Goal: Information Seeking & Learning: Learn about a topic

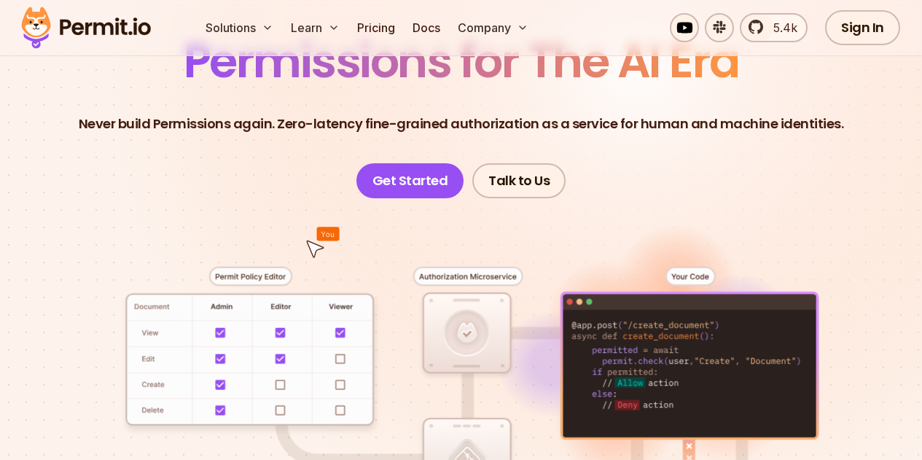
scroll to position [146, 0]
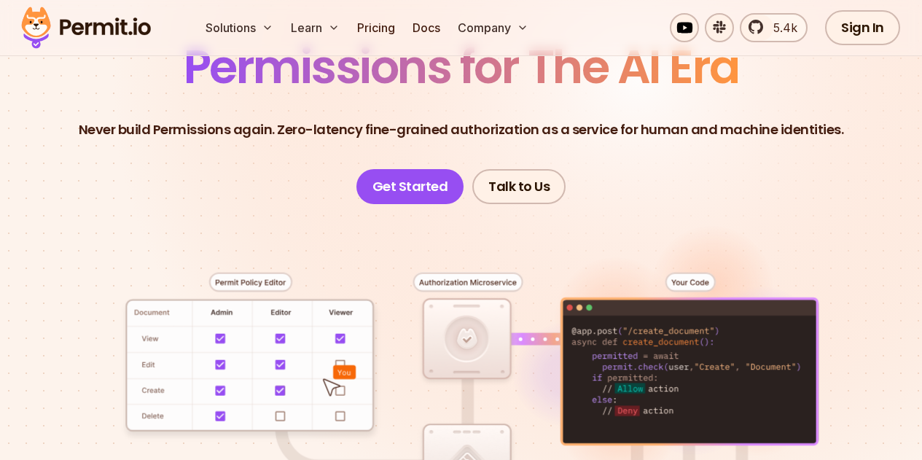
drag, startPoint x: 686, startPoint y: 235, endPoint x: 752, endPoint y: 174, distance: 89.7
click at [752, 174] on header "Permissions for The AI Era Never build Permissions again. Zero-latency fine-gra…" at bounding box center [461, 124] width 852 height 160
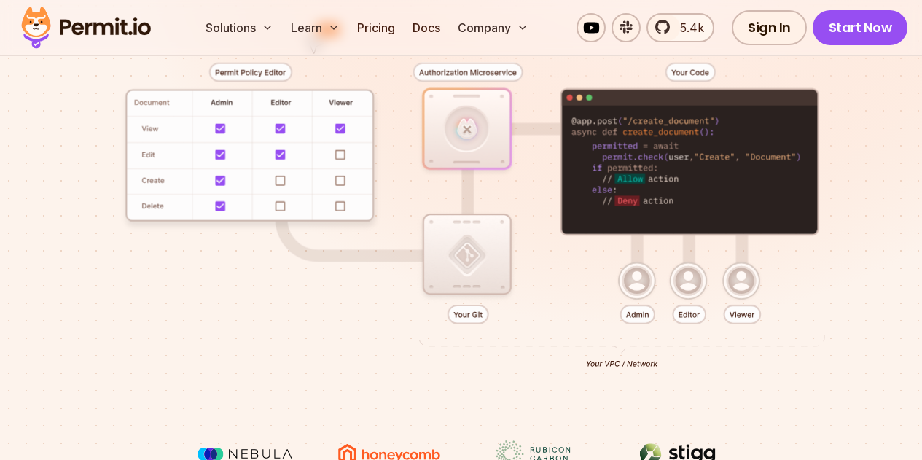
scroll to position [364, 0]
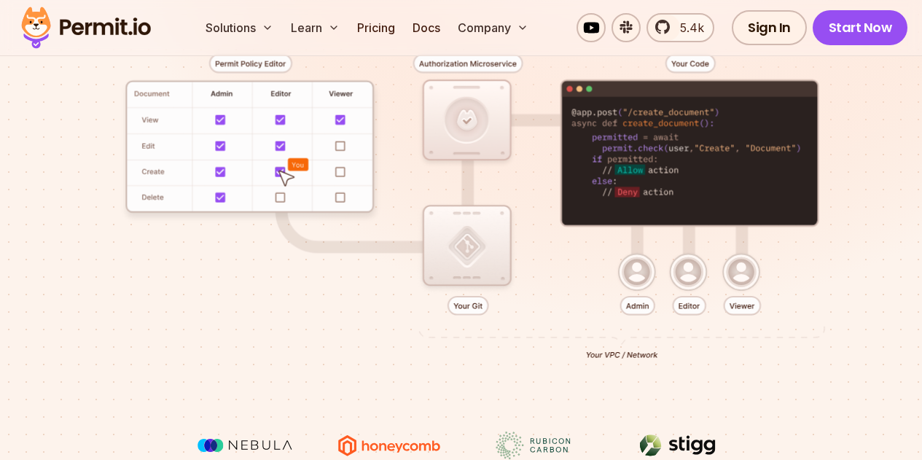
drag, startPoint x: 608, startPoint y: 285, endPoint x: 617, endPoint y: 277, distance: 12.4
click at [610, 282] on div at bounding box center [461, 208] width 852 height 446
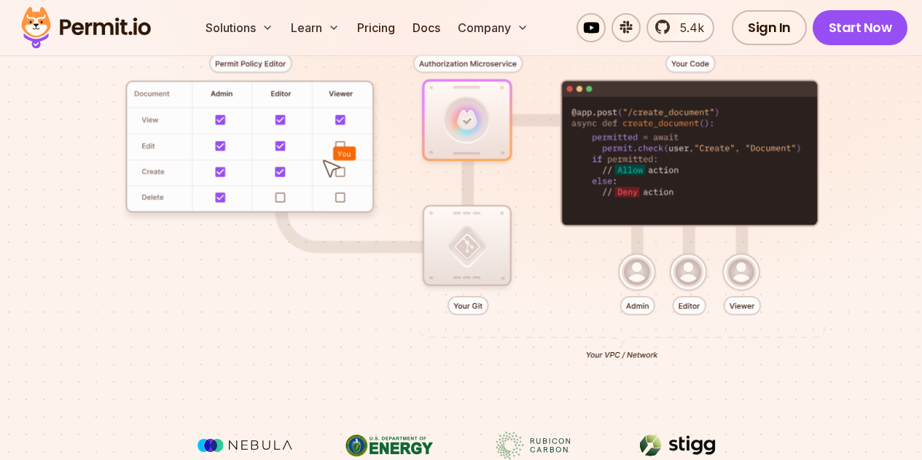
click at [689, 308] on div at bounding box center [461, 208] width 852 height 446
click at [753, 307] on div at bounding box center [461, 208] width 852 height 446
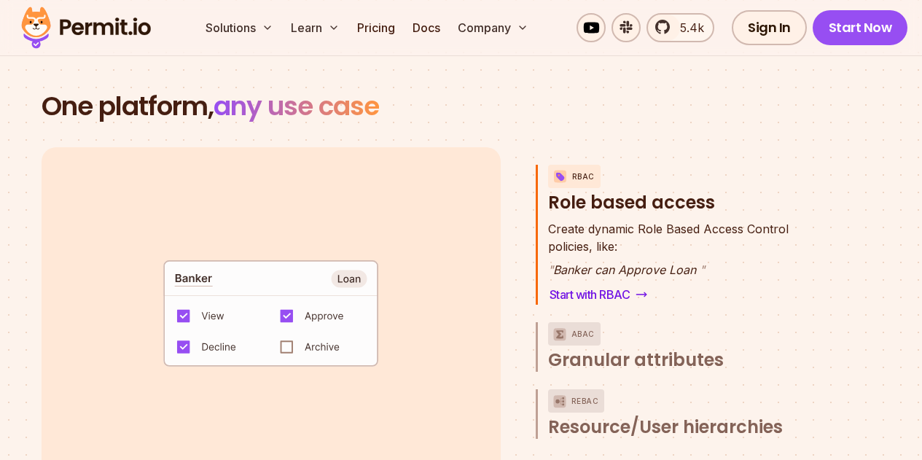
scroll to position [2113, 0]
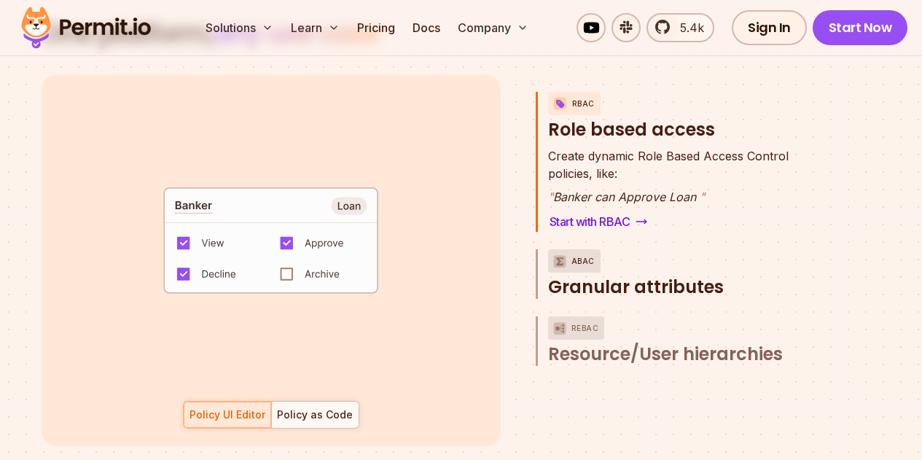
click at [603, 275] on span "Granular attributes" at bounding box center [636, 286] width 176 height 23
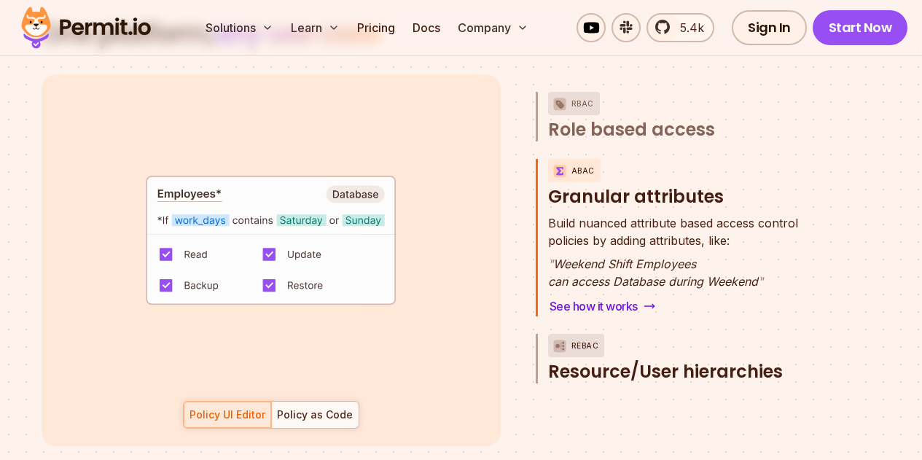
click at [597, 360] on span "Resource/User hierarchies" at bounding box center [665, 371] width 235 height 23
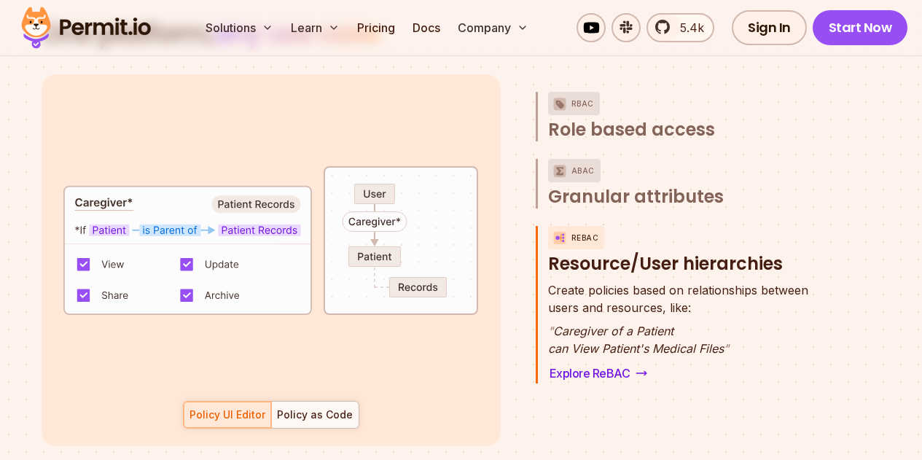
scroll to position [76, 0]
click at [227, 401] on div "Policy UI Editor Policy as Code" at bounding box center [271, 415] width 176 height 28
click at [334, 364] on div "default allow := false allow if { some role in data.users[input.user].roles act…" at bounding box center [271, 260] width 459 height 372
click at [333, 407] on div "Policy as Code" at bounding box center [315, 414] width 76 height 15
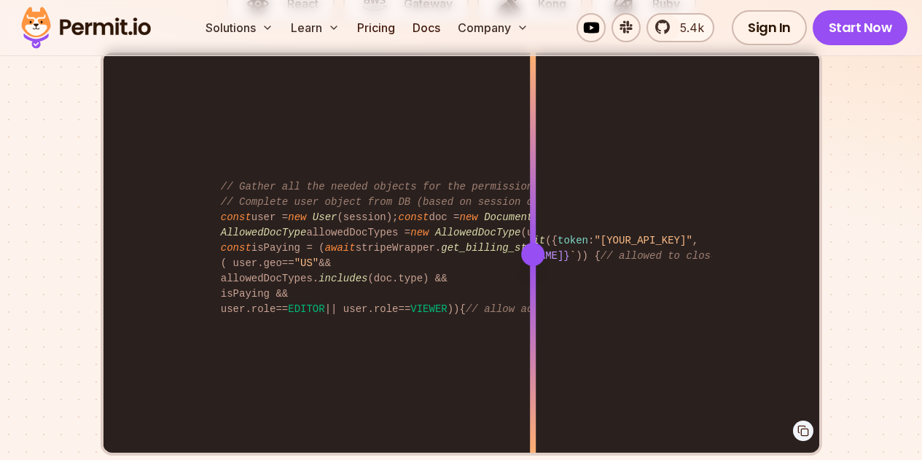
scroll to position [2914, 0]
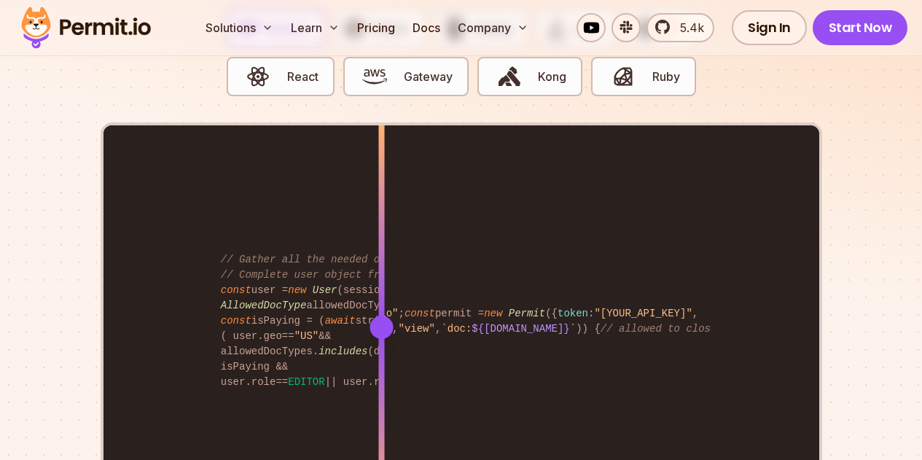
drag, startPoint x: 155, startPoint y: 262, endPoint x: 381, endPoint y: 315, distance: 232.2
click at [381, 315] on div "import { Permit } from "permitio" ; const permit = new Permit ({ token : "[YOUR…" at bounding box center [461, 326] width 716 height 402
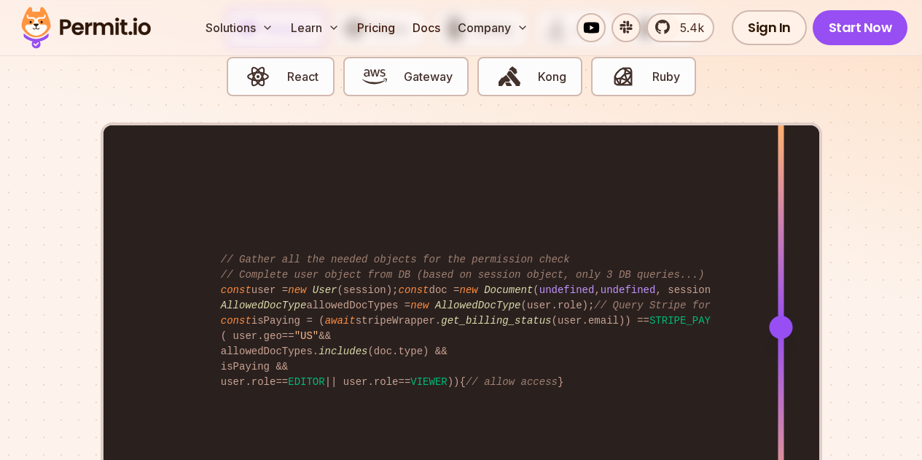
drag, startPoint x: 380, startPoint y: 253, endPoint x: 780, endPoint y: 254, distance: 400.7
click at [780, 315] on div at bounding box center [780, 326] width 23 height 23
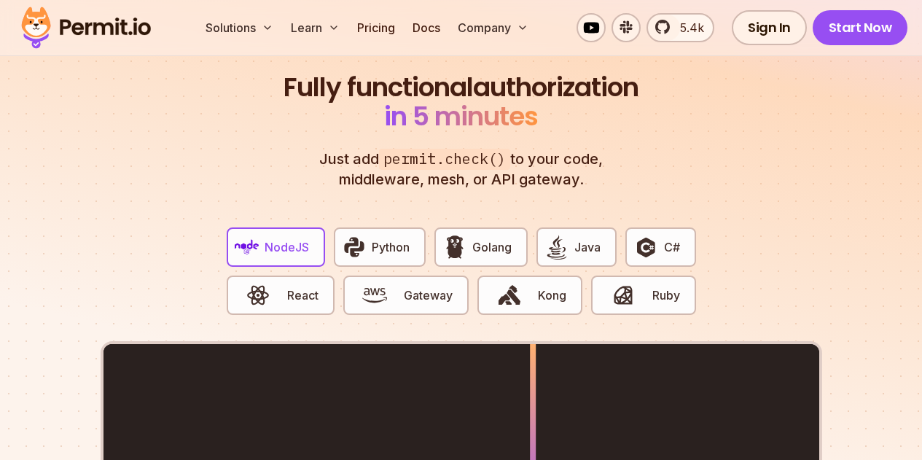
scroll to position [2769, 0]
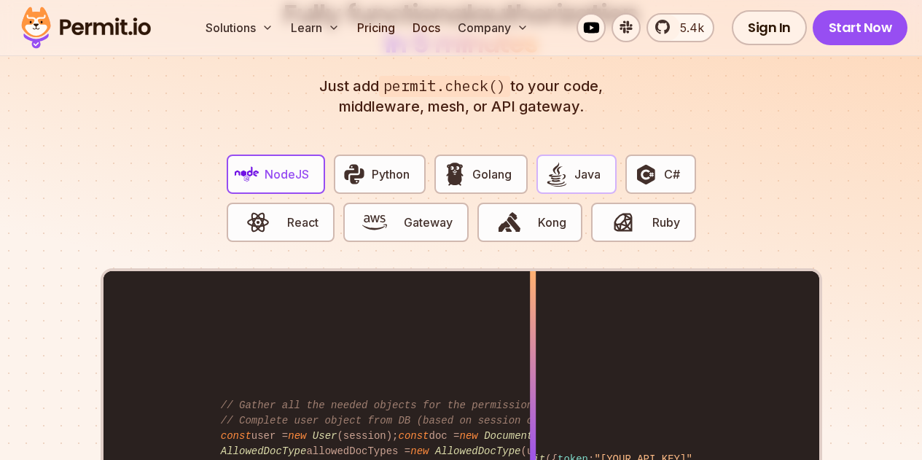
click at [587, 165] on span "Java" at bounding box center [587, 173] width 26 height 17
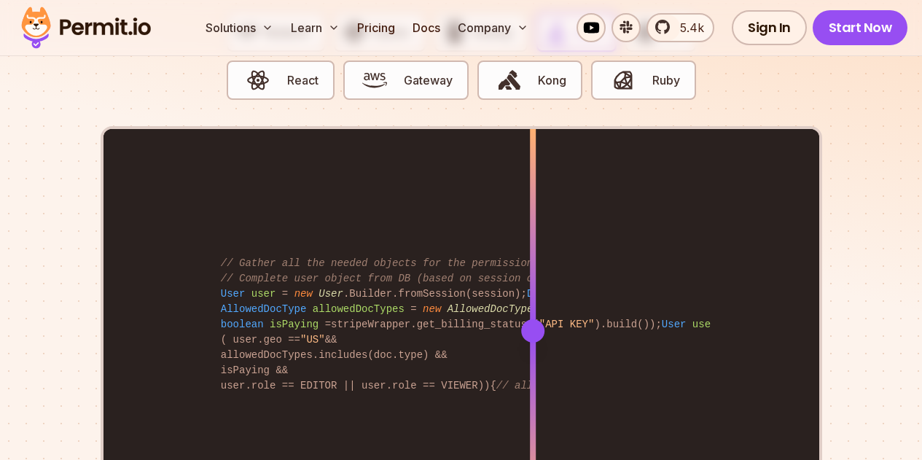
scroll to position [2914, 0]
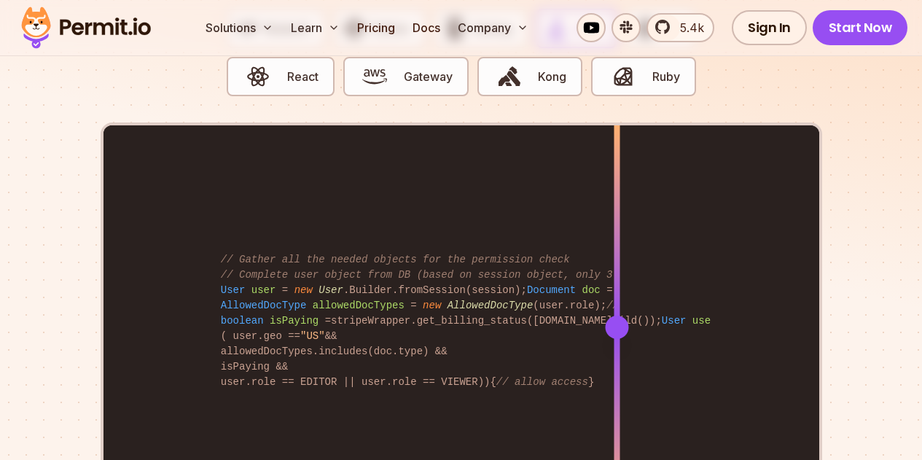
drag, startPoint x: 149, startPoint y: 277, endPoint x: 616, endPoint y: 219, distance: 471.3
click at [616, 219] on div "Permit permit = new Permit ( new PermitConfig .Builder( "API KEY" ).build()); U…" at bounding box center [461, 326] width 716 height 402
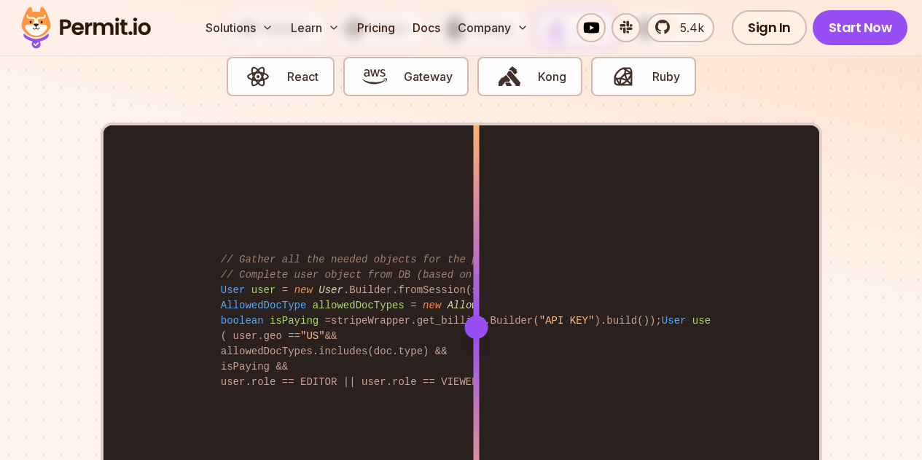
drag, startPoint x: 614, startPoint y: 260, endPoint x: 476, endPoint y: 258, distance: 137.7
click at [476, 315] on div at bounding box center [475, 326] width 23 height 23
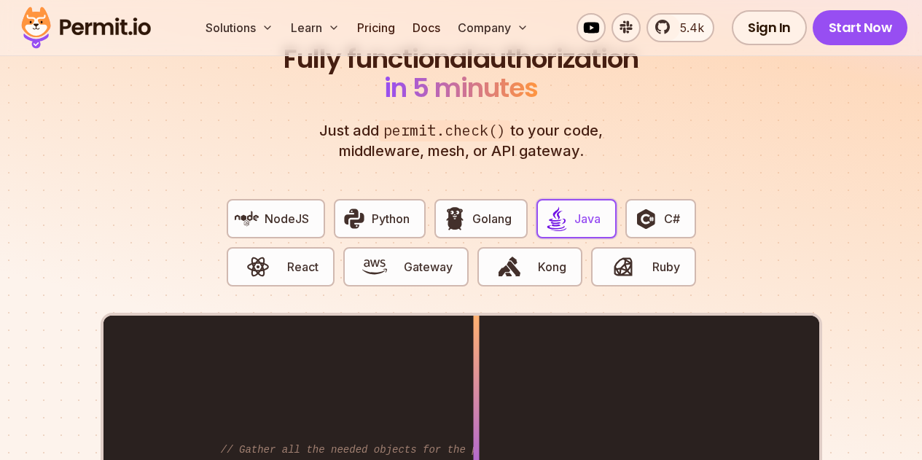
scroll to position [2696, 0]
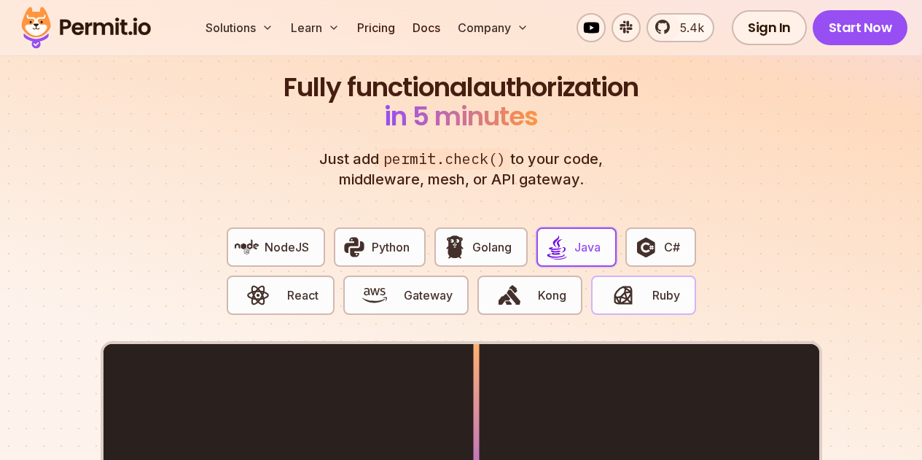
click at [665, 286] on span "Ruby" at bounding box center [666, 294] width 28 height 17
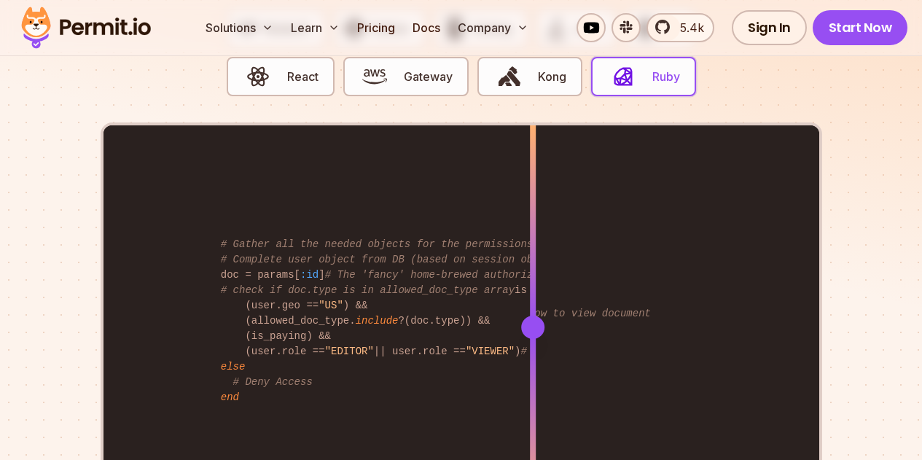
scroll to position [2987, 0]
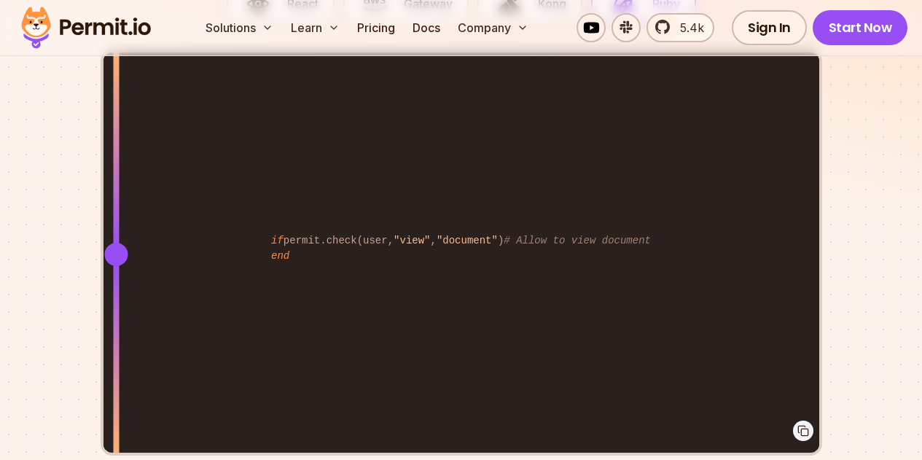
drag, startPoint x: 528, startPoint y: 186, endPoint x: 116, endPoint y: 163, distance: 413.0
click at [116, 163] on div at bounding box center [116, 253] width 6 height 402
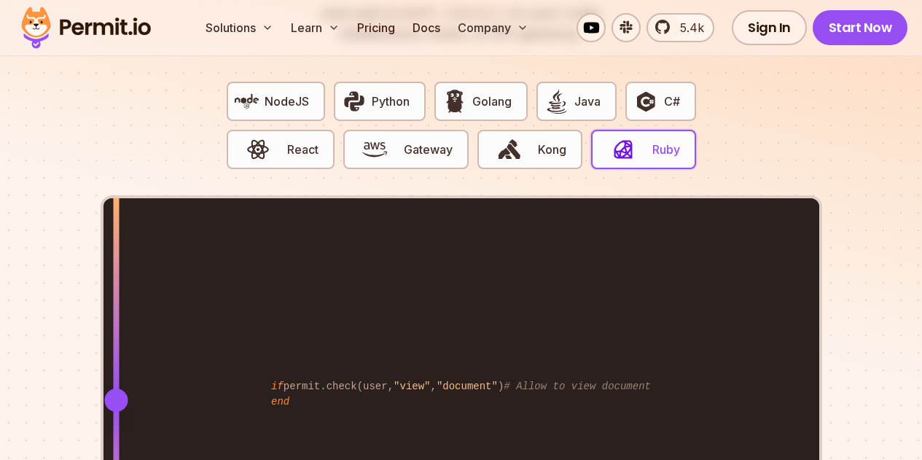
scroll to position [2914, 0]
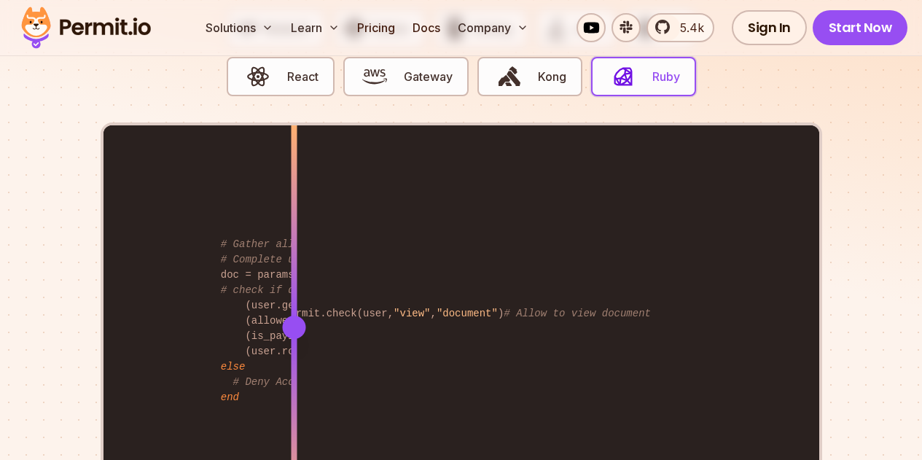
drag, startPoint x: 117, startPoint y: 257, endPoint x: 294, endPoint y: 263, distance: 176.4
click at [294, 315] on div at bounding box center [293, 326] width 23 height 23
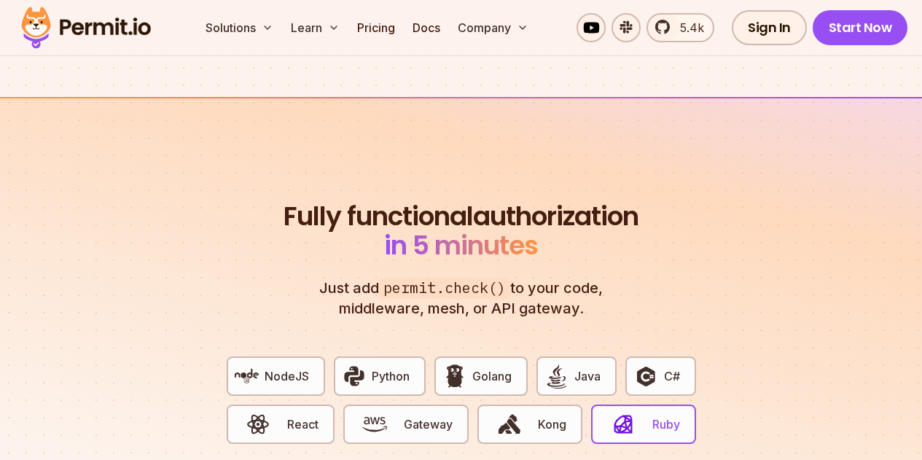
scroll to position [2550, 0]
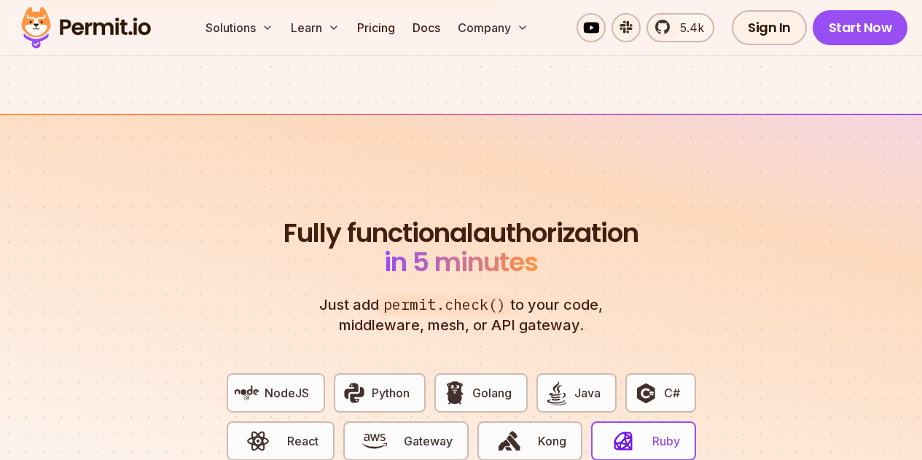
drag, startPoint x: 853, startPoint y: 253, endPoint x: 778, endPoint y: 288, distance: 82.8
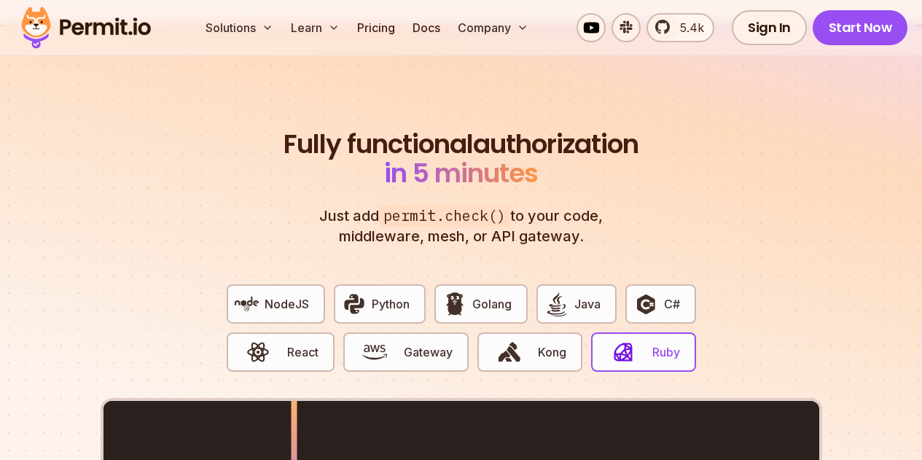
scroll to position [2696, 0]
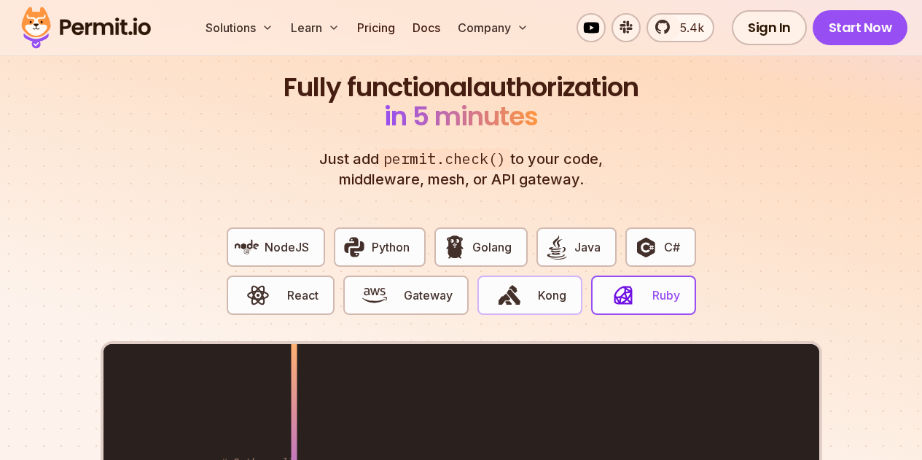
click at [491, 283] on span "button" at bounding box center [509, 295] width 49 height 25
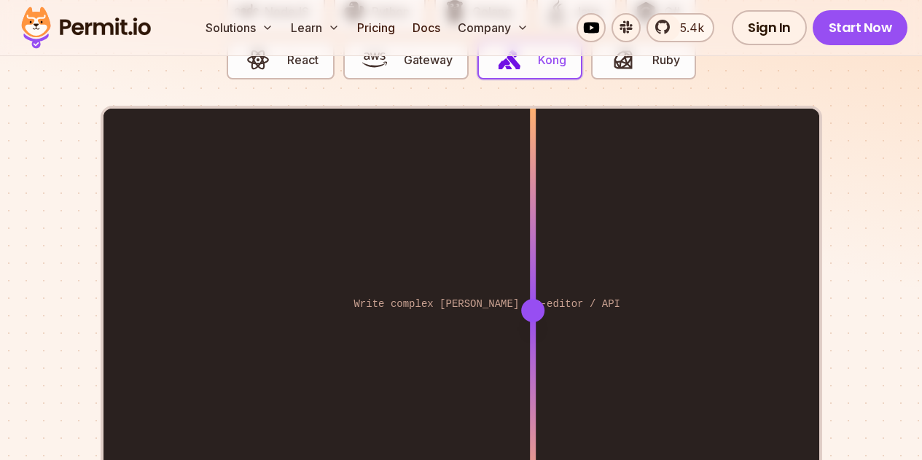
scroll to position [2914, 0]
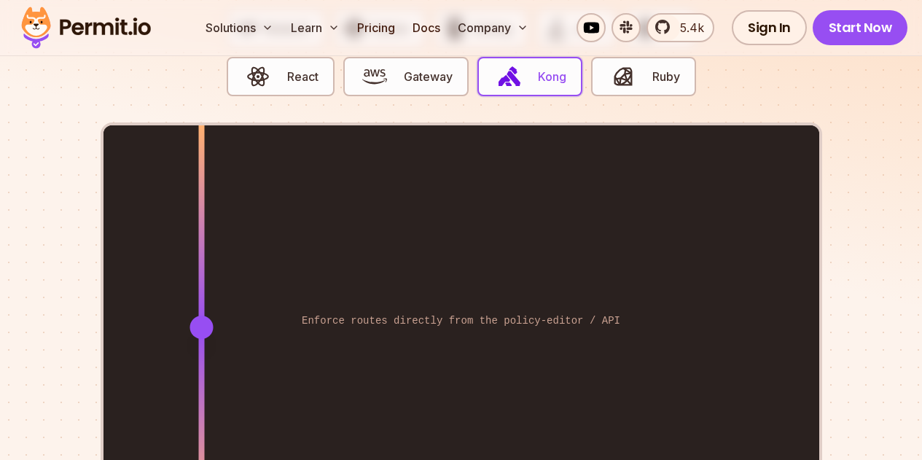
drag, startPoint x: 532, startPoint y: 261, endPoint x: 201, endPoint y: 253, distance: 330.9
click at [201, 315] on div at bounding box center [200, 326] width 23 height 23
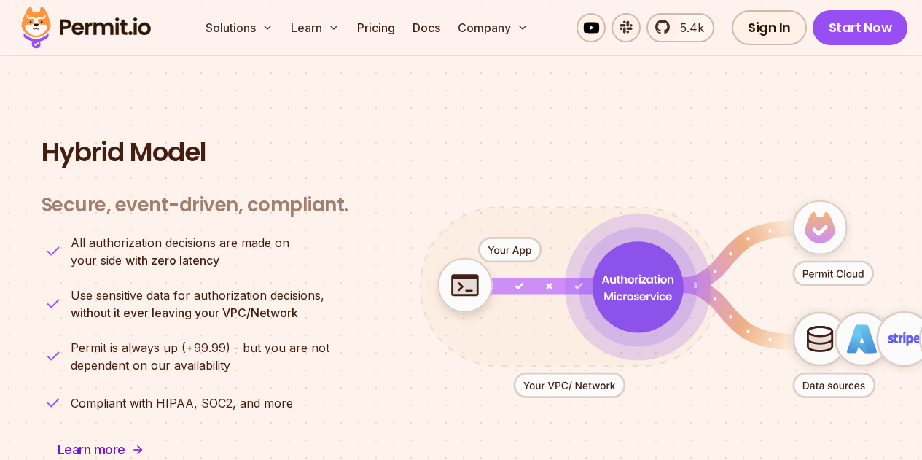
scroll to position [3497, 0]
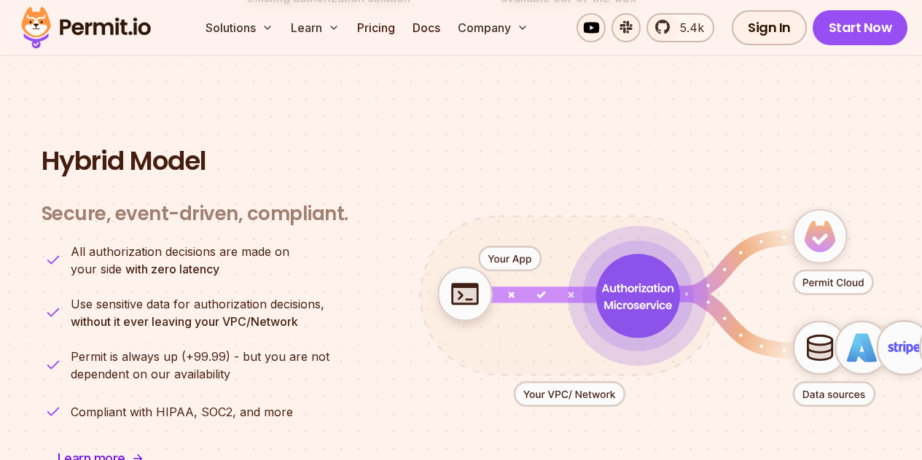
click at [748, 167] on icon "animation" at bounding box center [697, 308] width 644 height 282
drag, startPoint x: 748, startPoint y: 118, endPoint x: 799, endPoint y: 58, distance: 78.6
click at [799, 77] on section "Hybrid Model Secure, event-driven, compliant. Engines OPA / Cedar Policy Update…" at bounding box center [461, 320] width 922 height 487
drag, startPoint x: 823, startPoint y: 368, endPoint x: 688, endPoint y: 375, distance: 135.0
click at [688, 375] on icon "animation" at bounding box center [697, 308] width 644 height 282
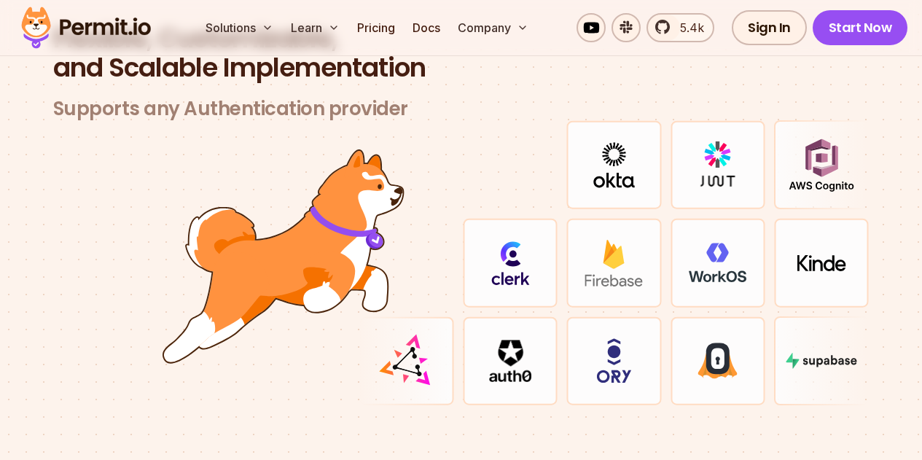
scroll to position [4372, 0]
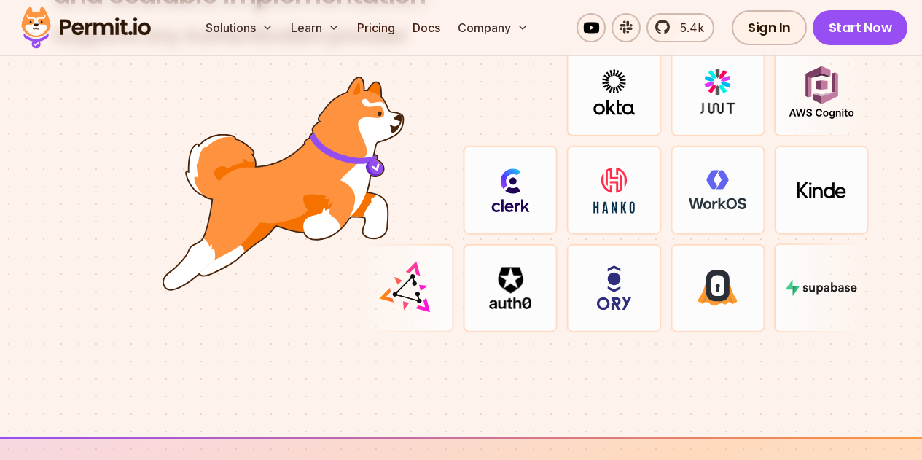
click at [510, 168] on img at bounding box center [510, 190] width 39 height 44
click at [514, 168] on img at bounding box center [510, 190] width 39 height 44
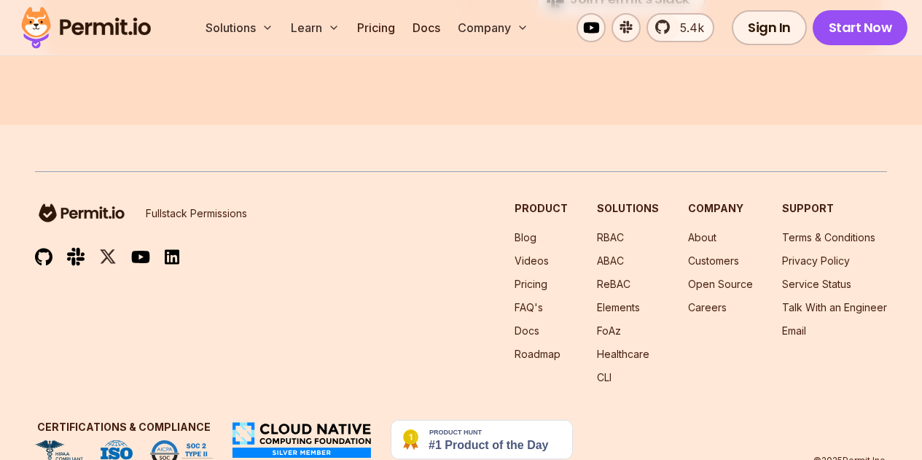
scroll to position [7936, 0]
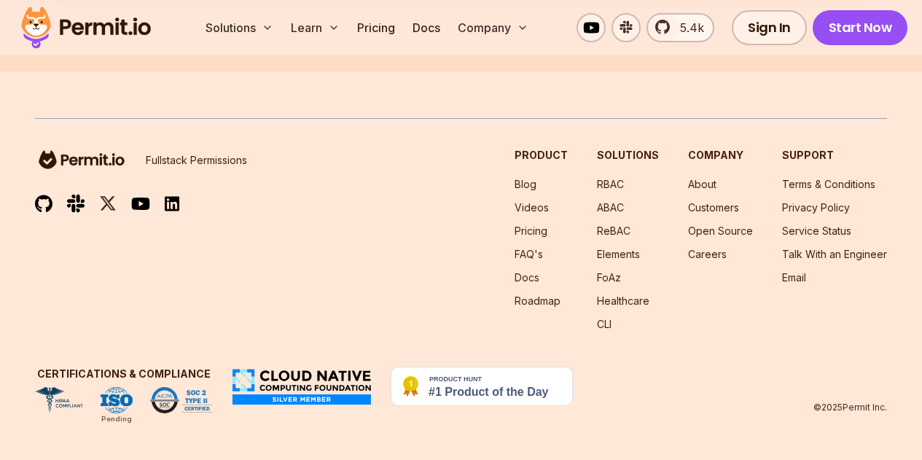
drag, startPoint x: 689, startPoint y: 186, endPoint x: 427, endPoint y: 187, distance: 261.6
drag, startPoint x: 427, startPoint y: 187, endPoint x: 326, endPoint y: 157, distance: 104.9
click at [326, 157] on div "Fullstack Permissions Product Blog Videos Pricing FAQ's Docs Roadmap Solutions …" at bounding box center [461, 240] width 852 height 184
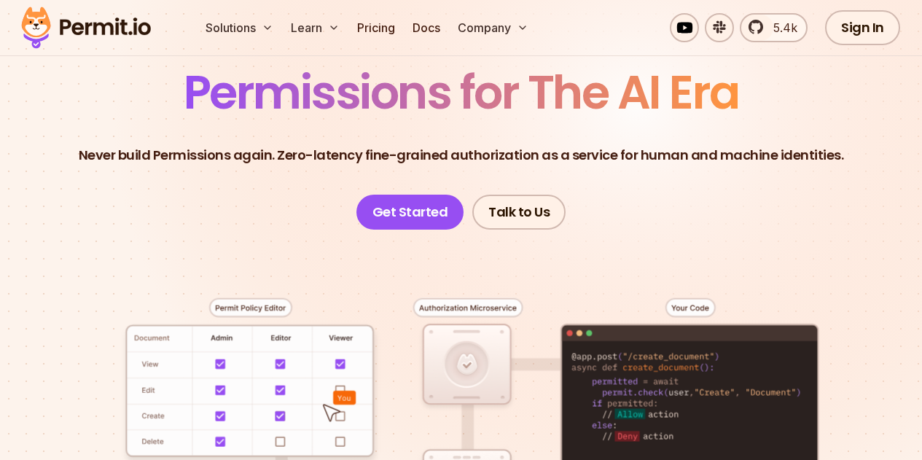
scroll to position [0, 0]
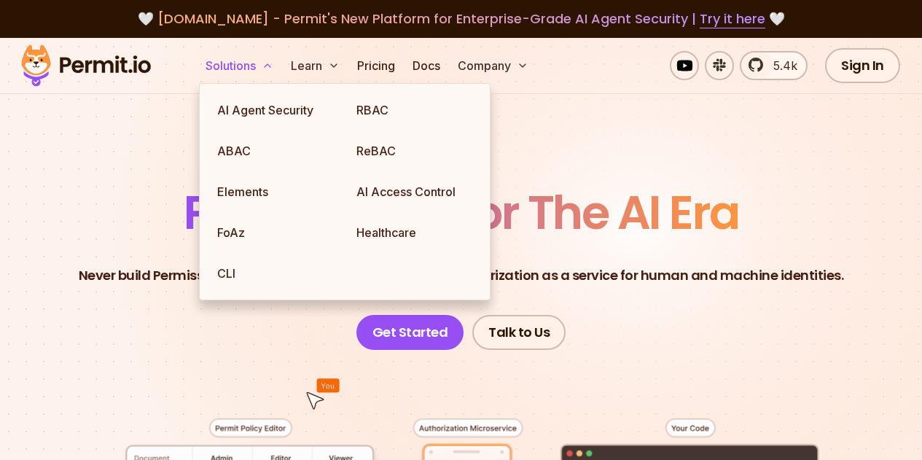
click at [249, 70] on button "Solutions" at bounding box center [239, 65] width 79 height 29
drag, startPoint x: 249, startPoint y: 70, endPoint x: 125, endPoint y: 86, distance: 124.9
click at [120, 92] on div "Solutions AI Agent Security RBAC ABAC ReBAC Elements AI Access Control FoAz Hea…" at bounding box center [461, 66] width 922 height 56
click at [227, 68] on button "Solutions" at bounding box center [239, 65] width 79 height 29
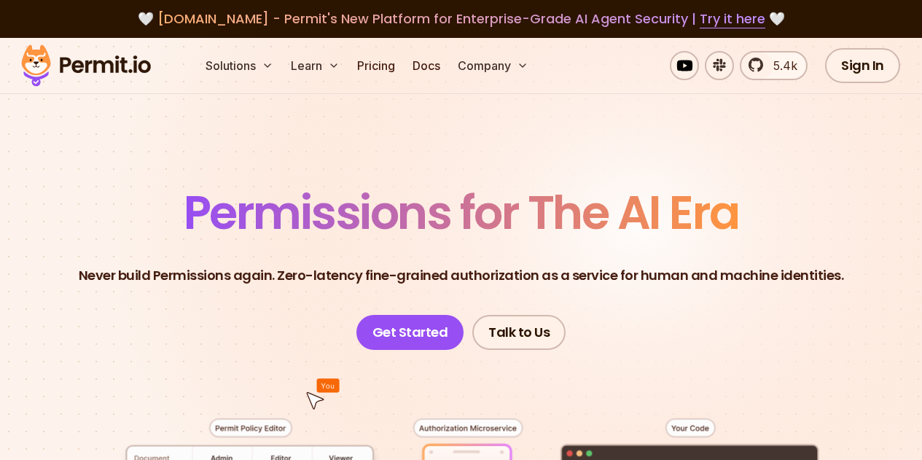
drag, startPoint x: 227, startPoint y: 68, endPoint x: 195, endPoint y: 82, distance: 35.6
click at [195, 82] on div "Solutions Learn Pricing Docs Company 5.4k Sign In Start Now" at bounding box center [461, 66] width 922 height 56
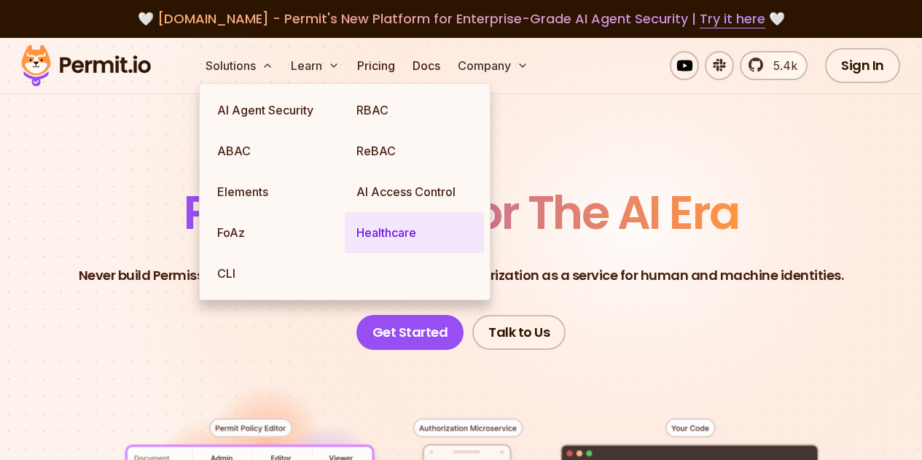
click at [402, 232] on link "Healthcare" at bounding box center [414, 232] width 139 height 41
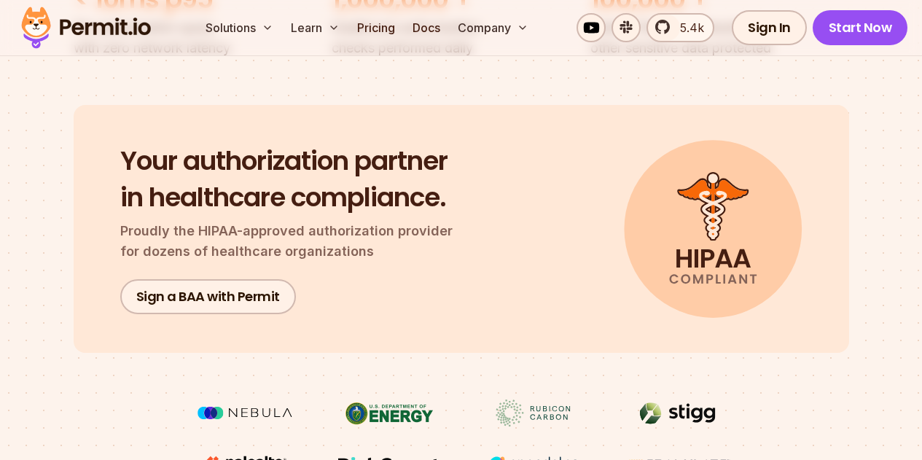
scroll to position [583, 0]
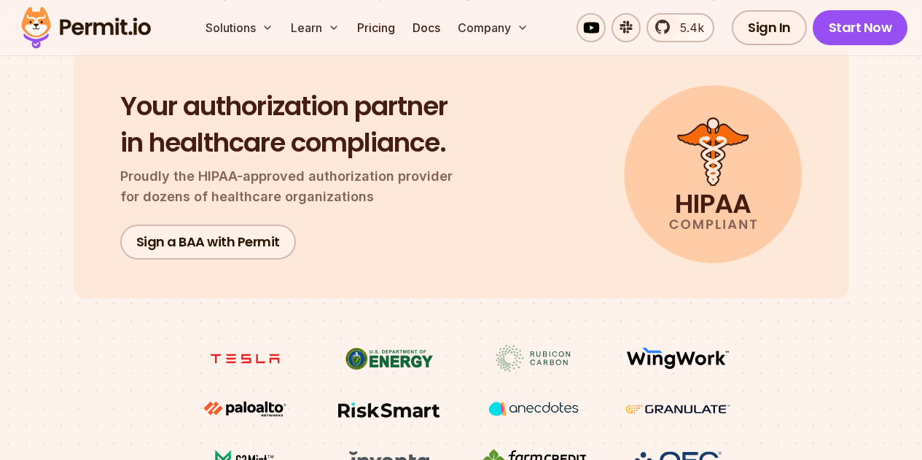
drag, startPoint x: 581, startPoint y: 284, endPoint x: 851, endPoint y: 271, distance: 269.9
drag, startPoint x: 851, startPoint y: 271, endPoint x: 356, endPoint y: 315, distance: 497.4
click at [356, 315] on div "Authorization for Healthcare Your Engineering Partners for Healthcare Authoriza…" at bounding box center [461, 14] width 922 height 1037
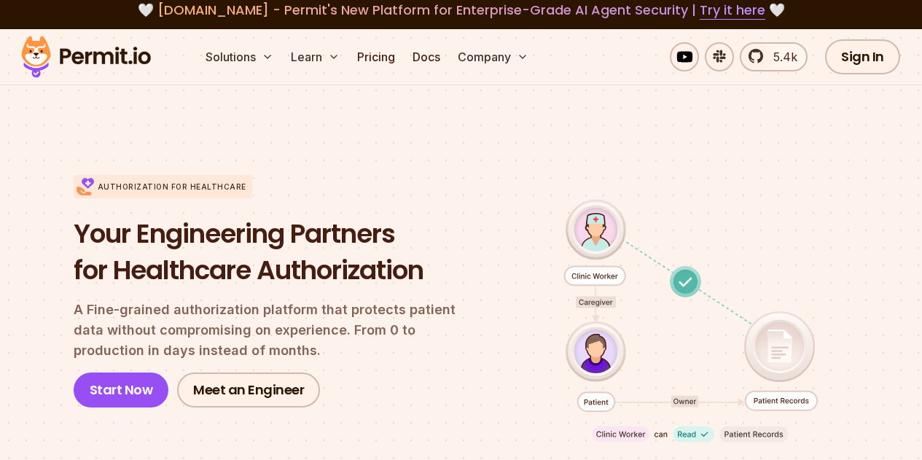
scroll to position [0, 0]
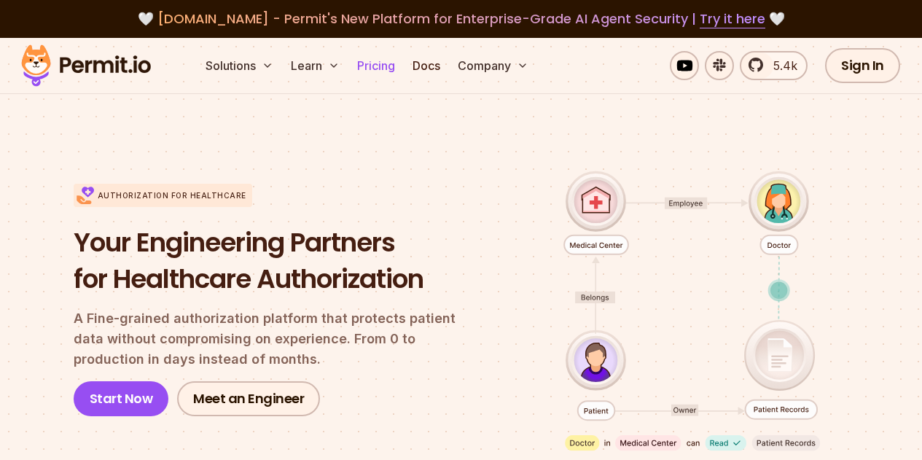
click at [371, 60] on link "Pricing" at bounding box center [376, 65] width 50 height 29
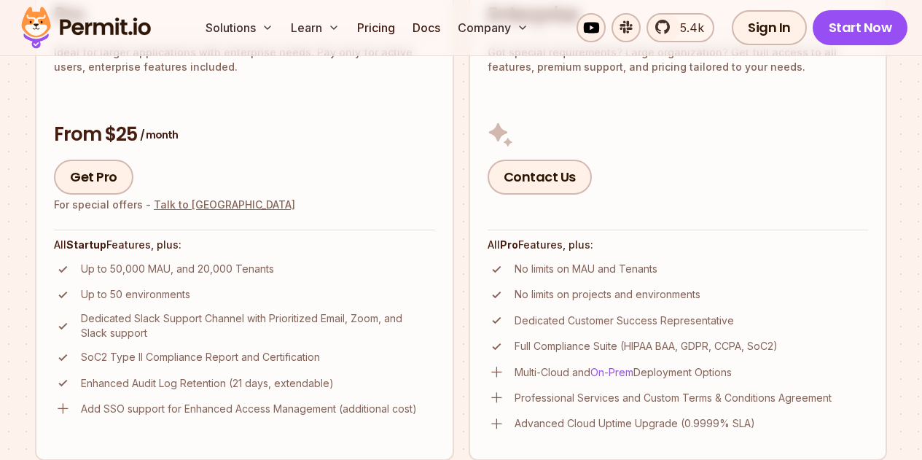
scroll to position [947, 0]
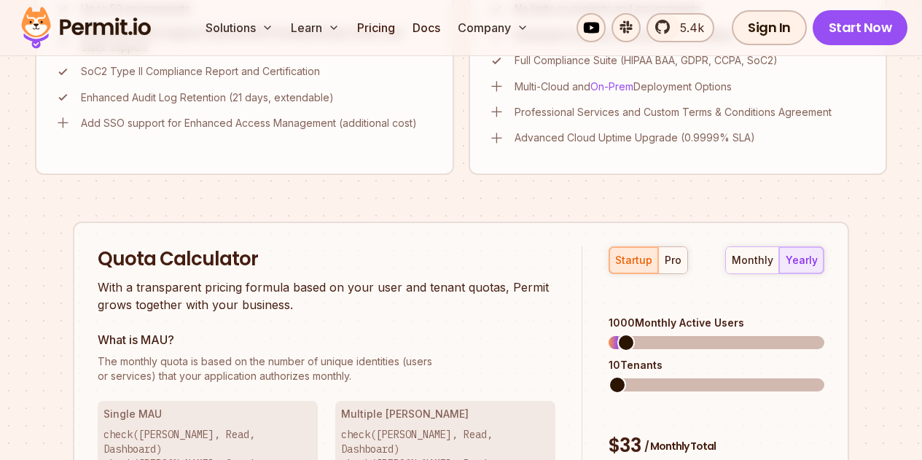
scroll to position [1239, 0]
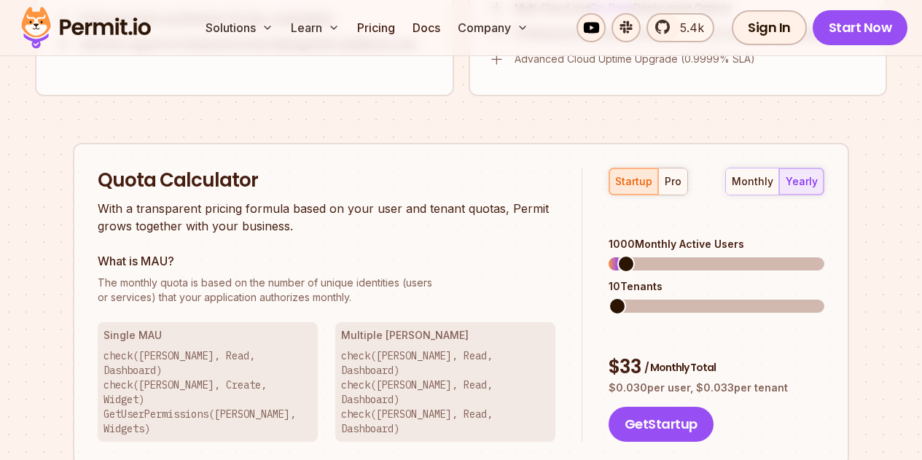
drag, startPoint x: 578, startPoint y: 208, endPoint x: 520, endPoint y: 215, distance: 58.7
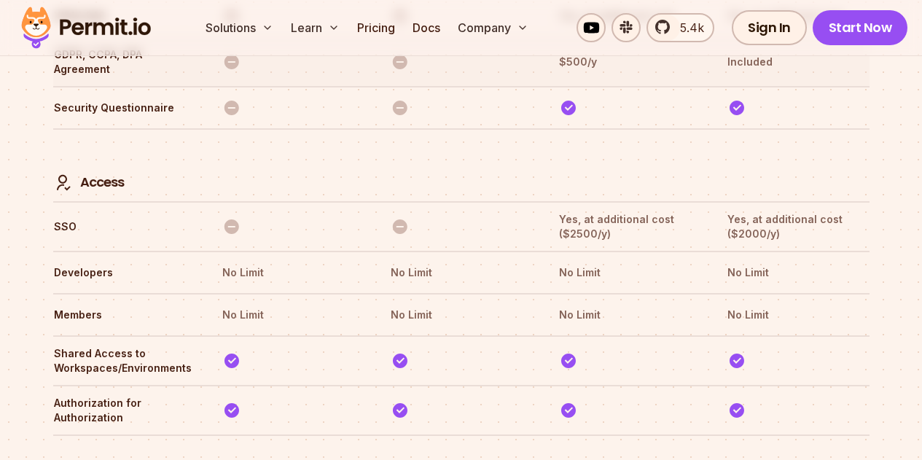
scroll to position [4681, 0]
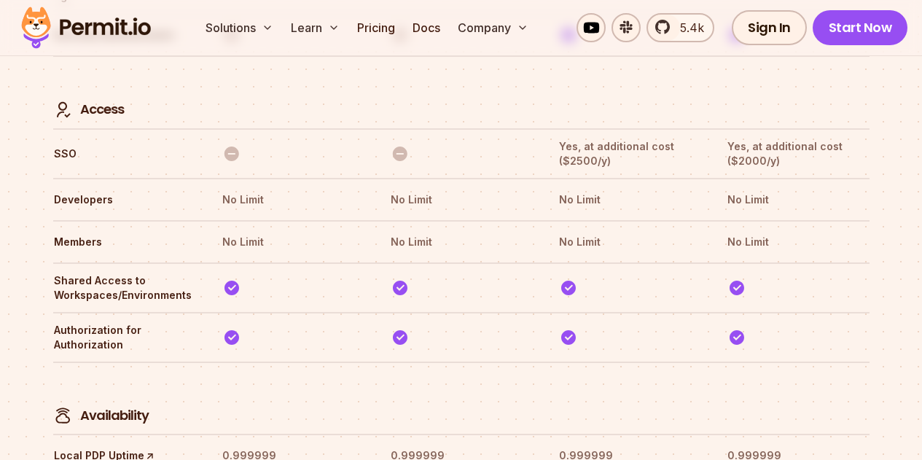
drag, startPoint x: 467, startPoint y: 178, endPoint x: 283, endPoint y: 125, distance: 191.2
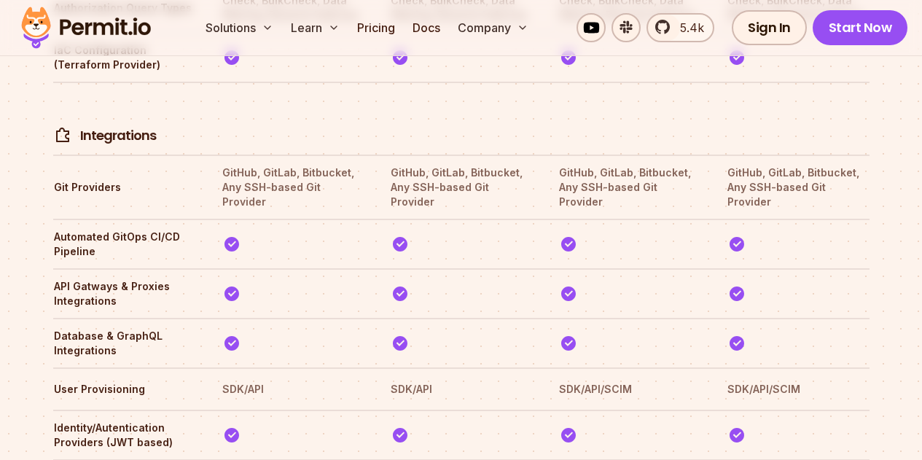
scroll to position [3297, 0]
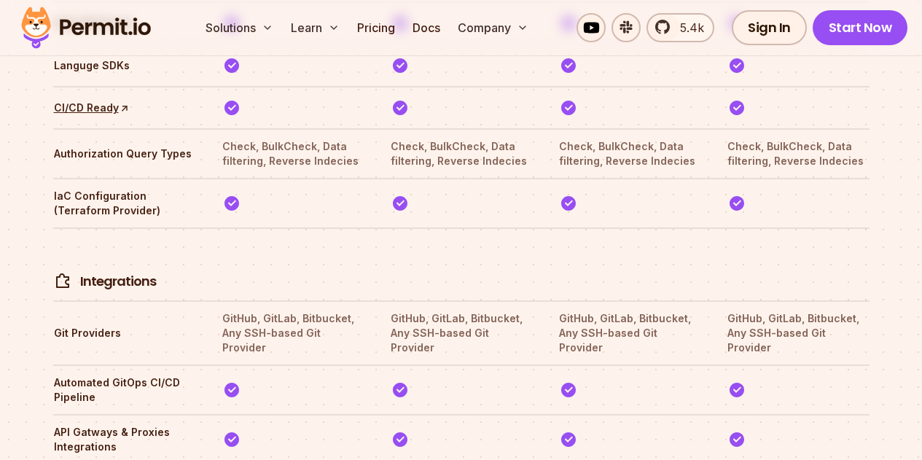
drag, startPoint x: 321, startPoint y: 147, endPoint x: 289, endPoint y: 89, distance: 66.5
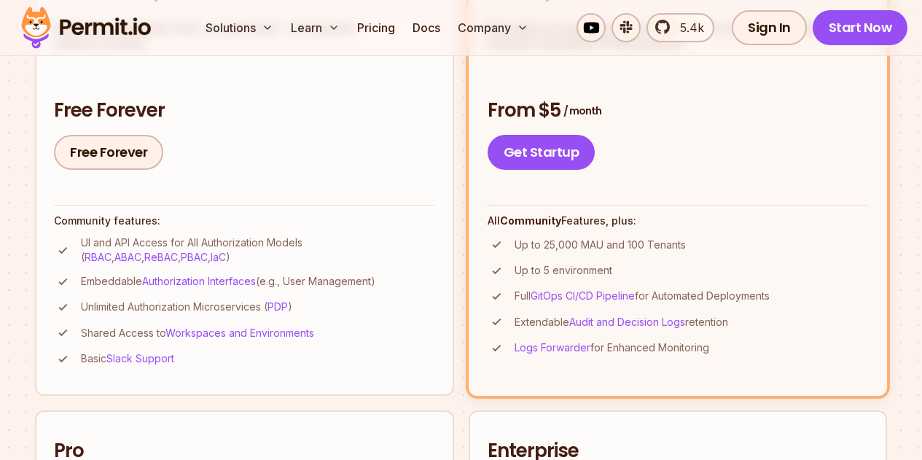
scroll to position [455, 0]
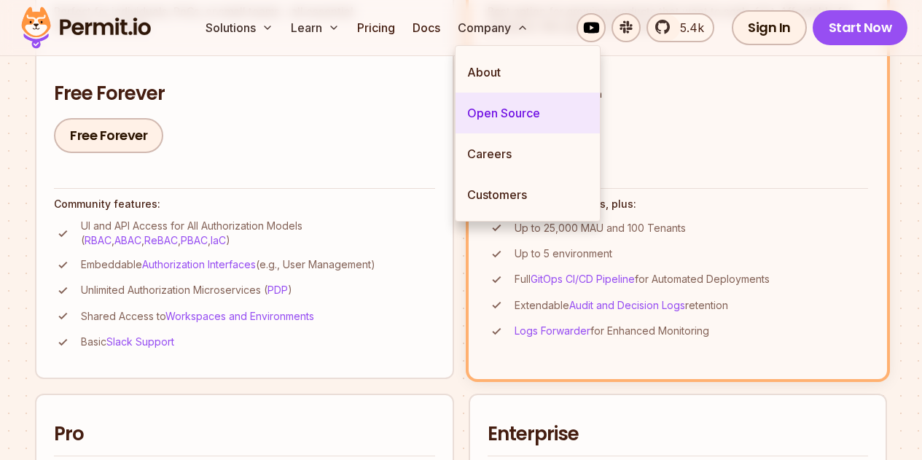
click at [514, 119] on link "Open Source" at bounding box center [527, 113] width 144 height 41
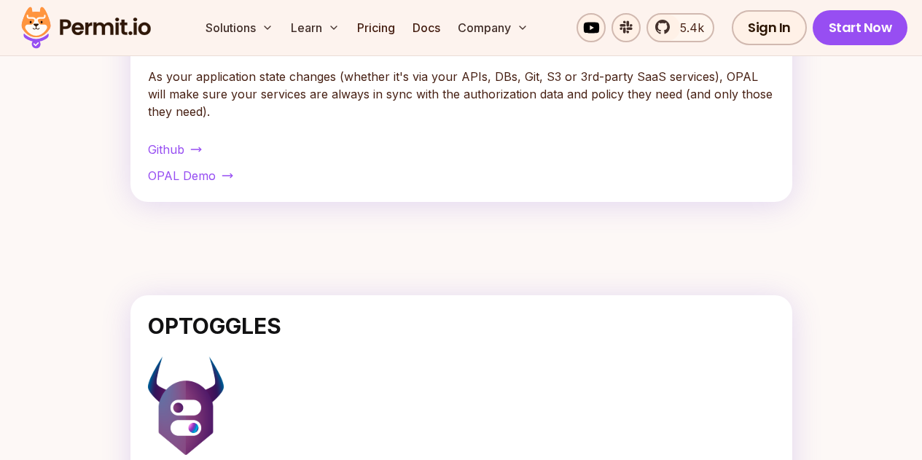
scroll to position [801, 0]
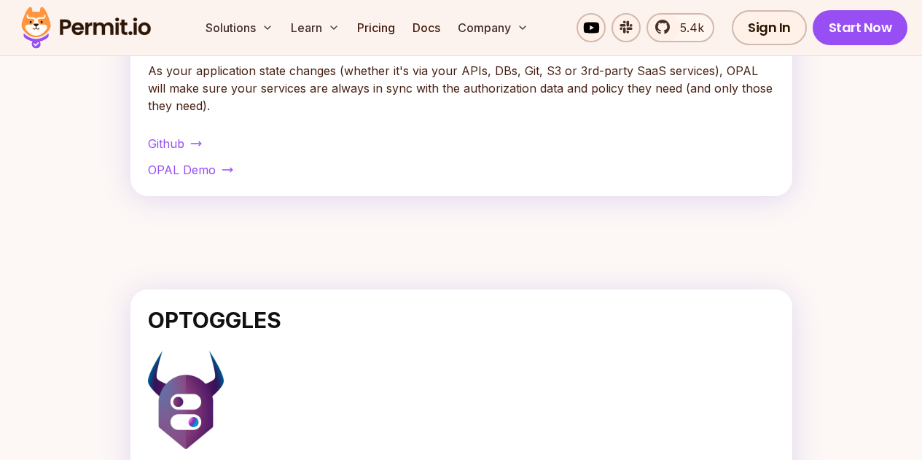
drag, startPoint x: 673, startPoint y: 139, endPoint x: 372, endPoint y: 140, distance: 301.7
click at [372, 44] on p "An administration layer for Open Policy Agent (OPA) that detects changes in pol…" at bounding box center [366, 4] width 437 height 82
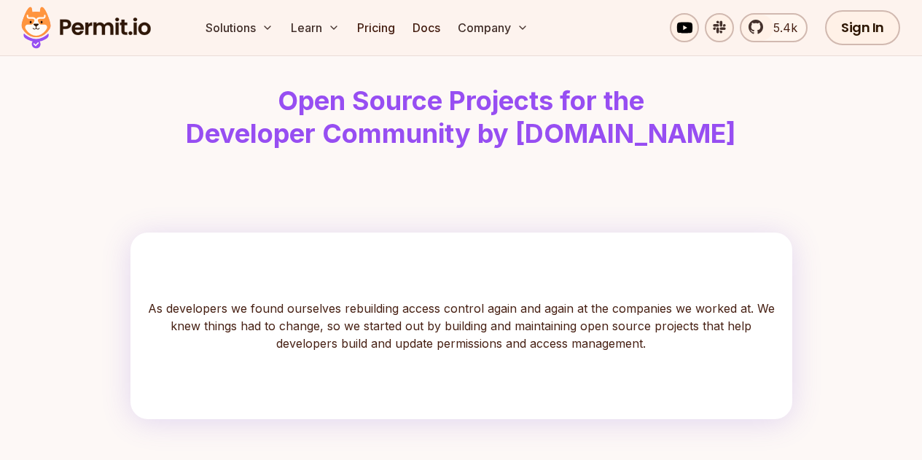
scroll to position [0, 0]
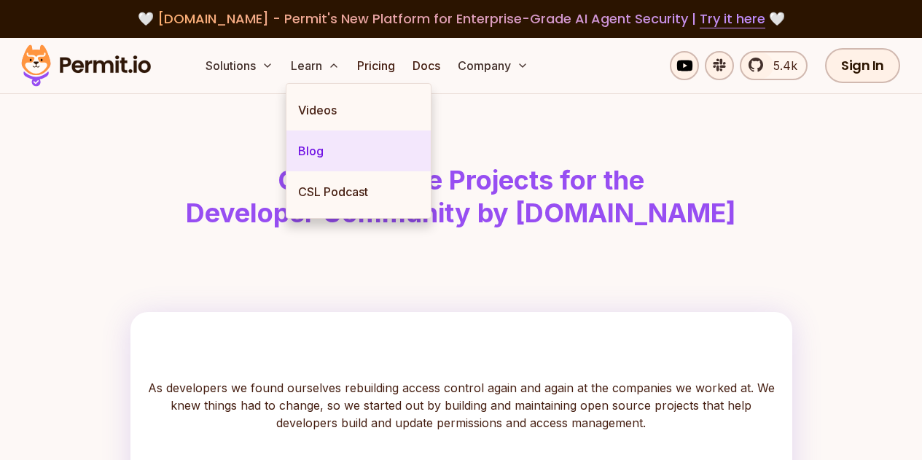
click at [318, 142] on link "Blog" at bounding box center [358, 150] width 144 height 41
